Goal: Task Accomplishment & Management: Manage account settings

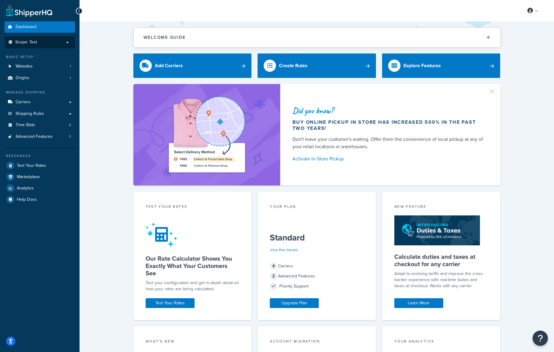
click at [66, 43] on p "Scope: Test" at bounding box center [39, 42] width 65 height 5
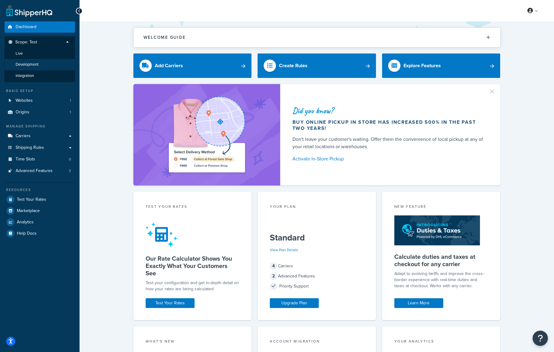
click at [28, 64] on span "Development" at bounding box center [27, 64] width 23 height 5
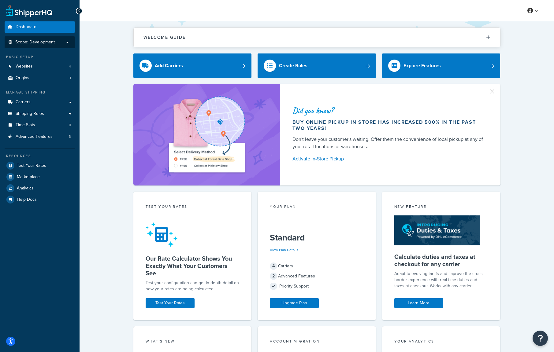
click at [67, 43] on p "Scope: Development" at bounding box center [39, 42] width 65 height 5
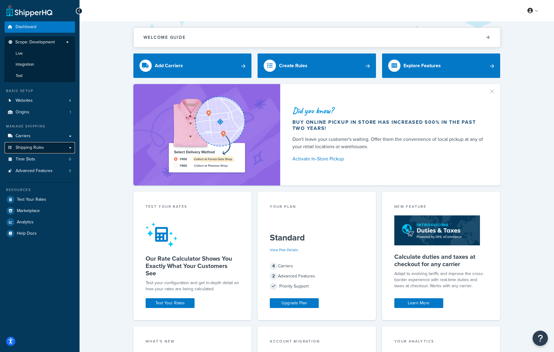
click at [71, 149] on link "Shipping Rules" at bounding box center [40, 147] width 70 height 11
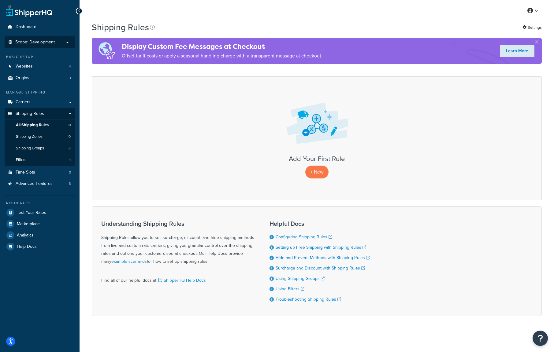
click at [61, 44] on p "Scope: Development" at bounding box center [39, 42] width 65 height 5
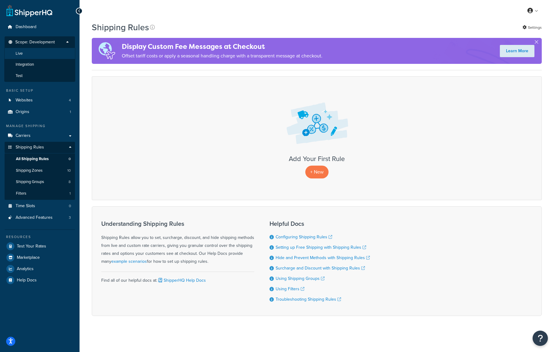
click at [36, 57] on li "Live" at bounding box center [39, 53] width 71 height 11
